Goal: Navigation & Orientation: Find specific page/section

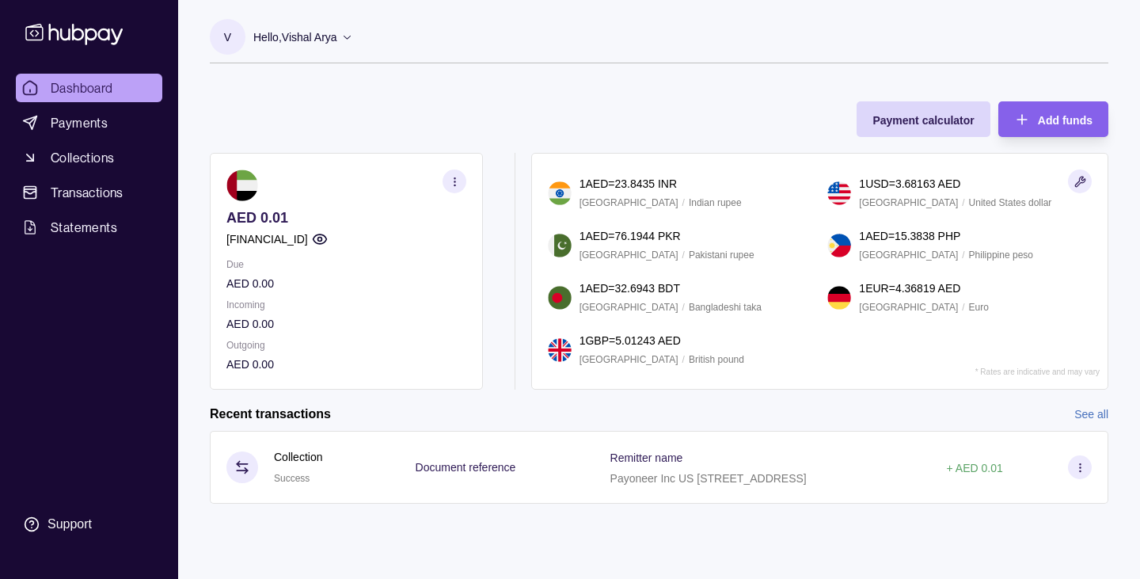
click at [425, 196] on section at bounding box center [347, 185] width 240 height 32
click at [96, 120] on span "Payments" at bounding box center [79, 122] width 57 height 19
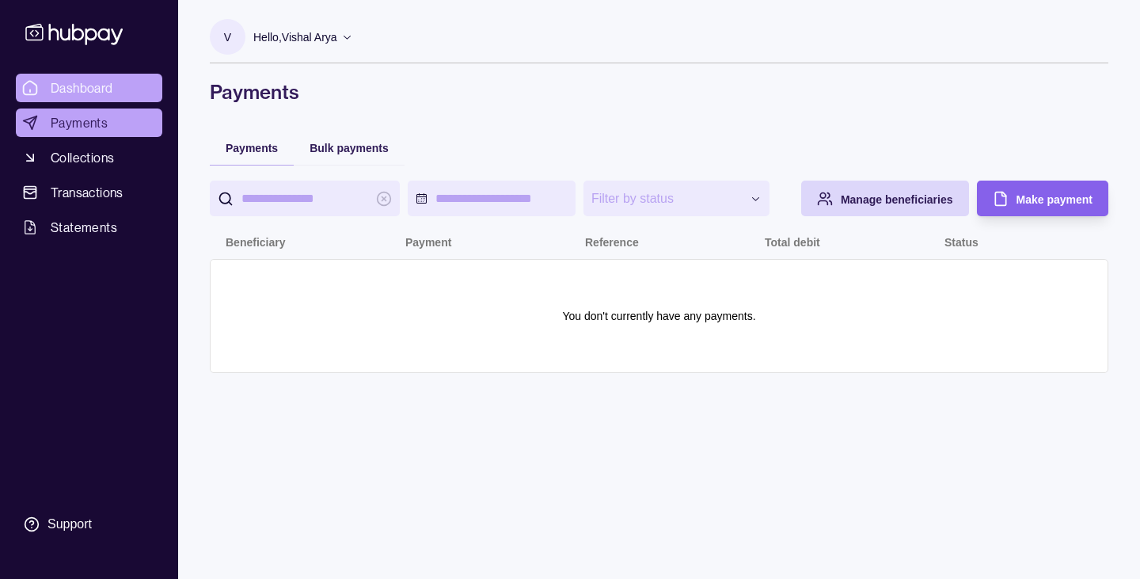
click at [76, 81] on span "Dashboard" at bounding box center [82, 87] width 63 height 19
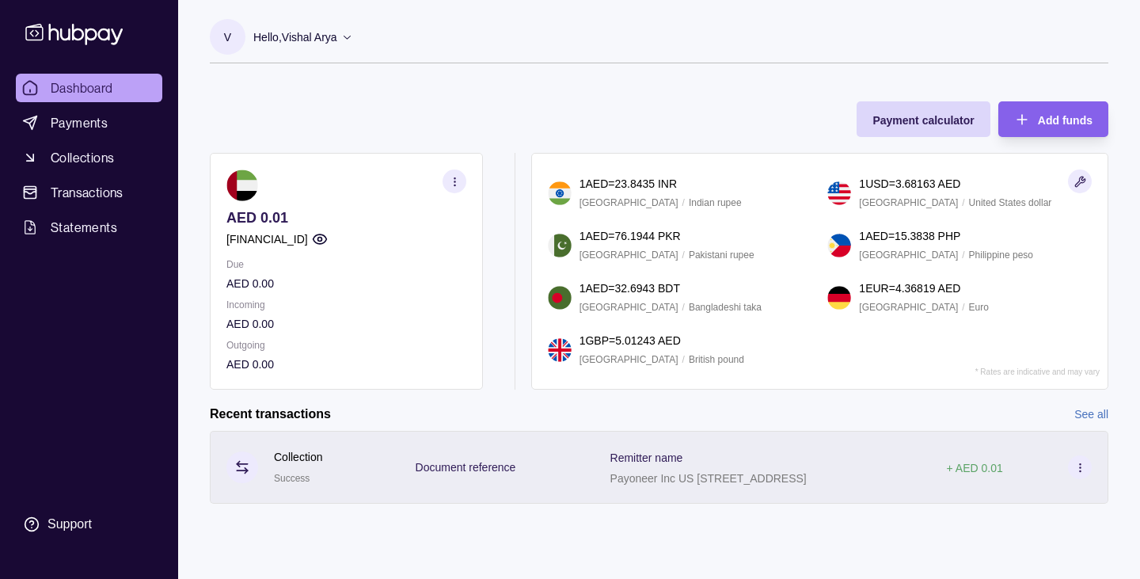
click at [1088, 467] on section at bounding box center [1080, 467] width 24 height 24
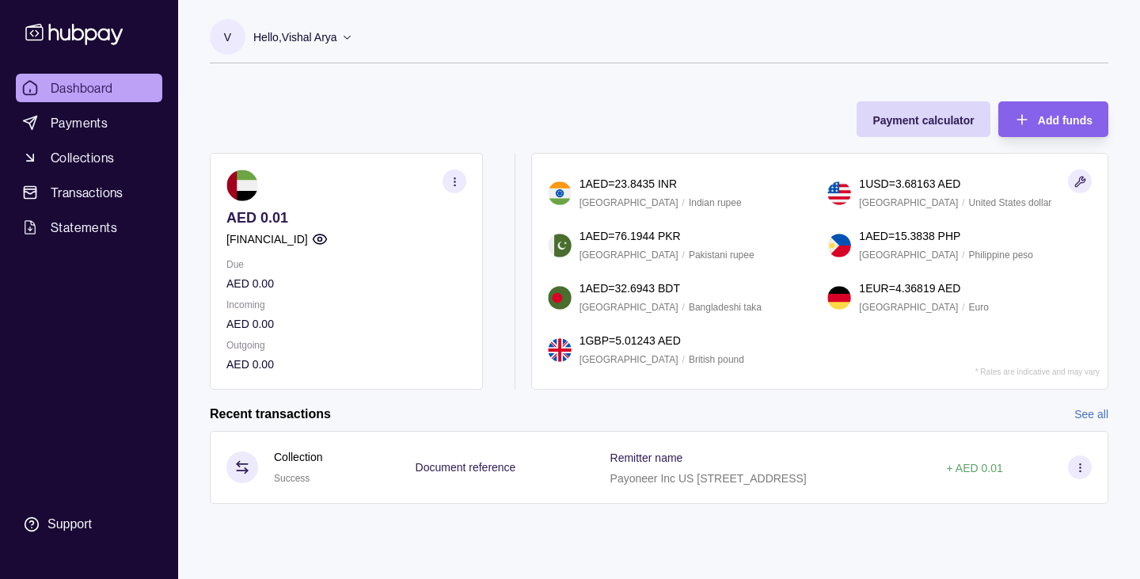
click at [101, 78] on html "Dashboard Payments Collections Transactions Statements Support V Hello, Vishal …" at bounding box center [570, 315] width 1140 height 631
click at [17, 91] on link "Dashboard" at bounding box center [89, 88] width 147 height 29
